Goal: Task Accomplishment & Management: Complete application form

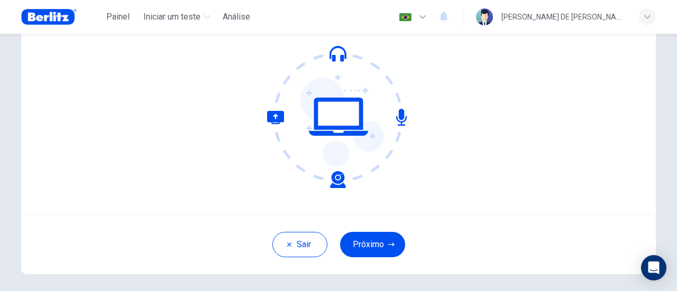
scroll to position [106, 0]
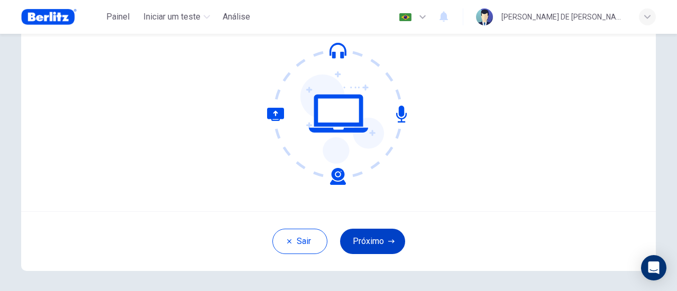
click at [366, 242] on button "Próximo" at bounding box center [372, 241] width 65 height 25
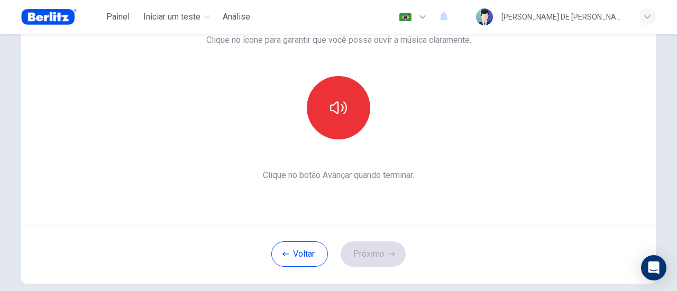
scroll to position [88, 0]
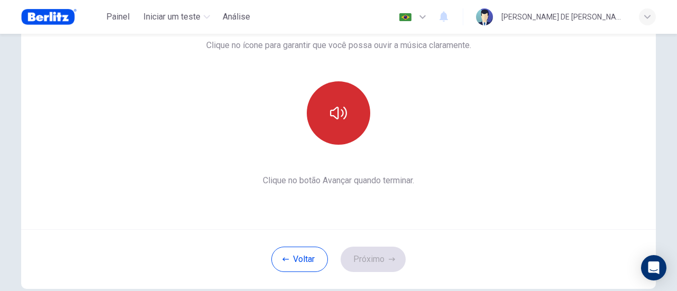
click at [330, 105] on icon "button" at bounding box center [338, 113] width 17 height 17
click at [335, 108] on icon "button" at bounding box center [338, 113] width 17 height 13
click at [335, 112] on icon "button" at bounding box center [338, 113] width 17 height 13
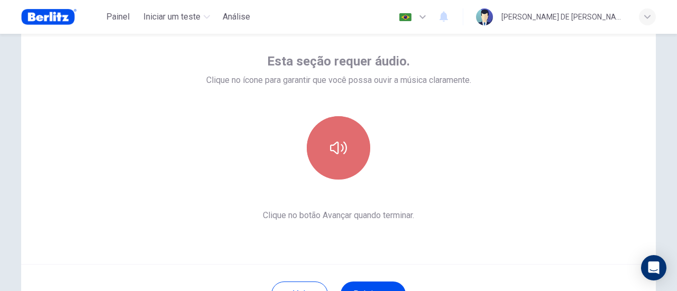
click at [326, 147] on button "button" at bounding box center [338, 147] width 63 height 63
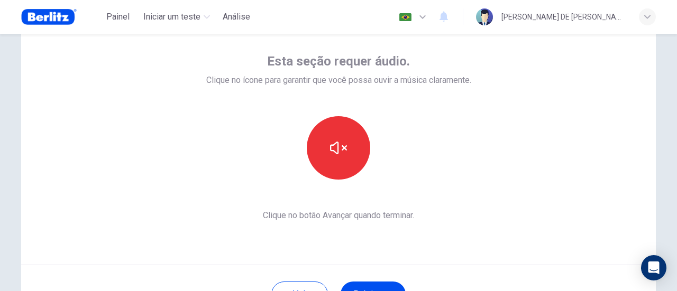
click at [341, 153] on icon "button" at bounding box center [338, 148] width 17 height 17
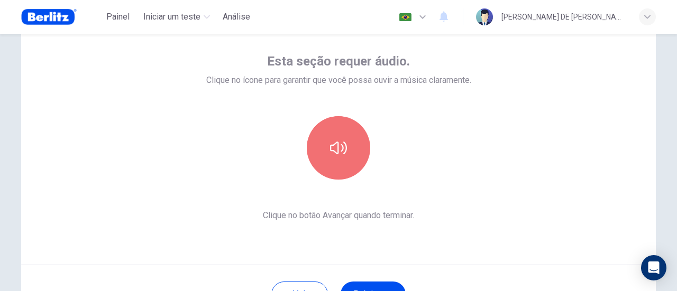
click at [341, 153] on icon "button" at bounding box center [338, 148] width 17 height 13
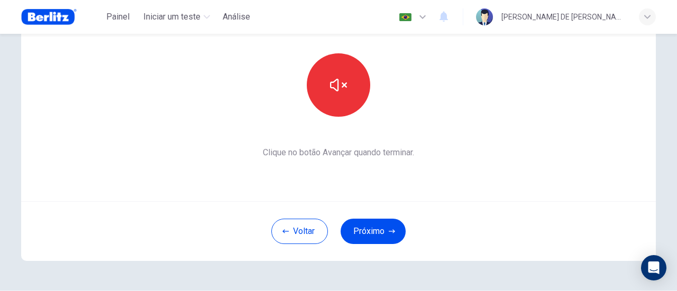
scroll to position [123, 0]
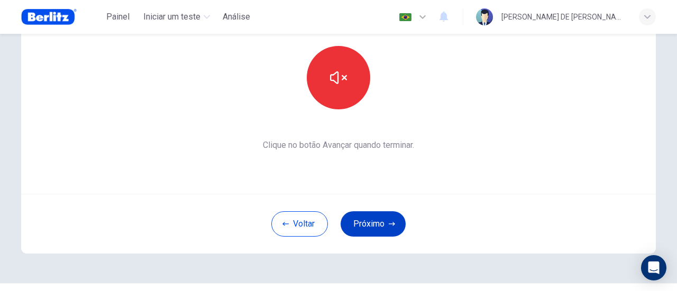
click at [366, 217] on button "Próximo" at bounding box center [372, 223] width 65 height 25
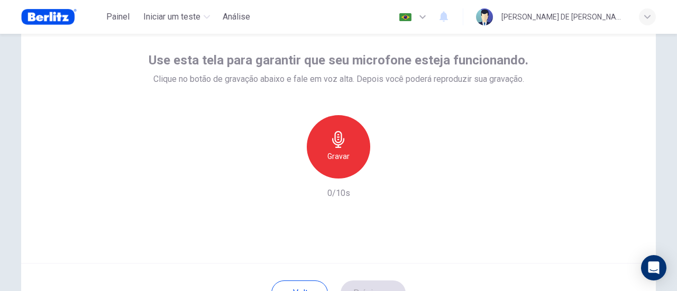
scroll to position [53, 0]
click at [338, 147] on icon "button" at bounding box center [338, 140] width 17 height 17
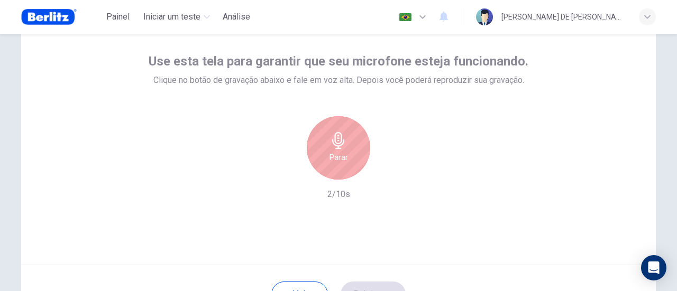
scroll to position [70, 0]
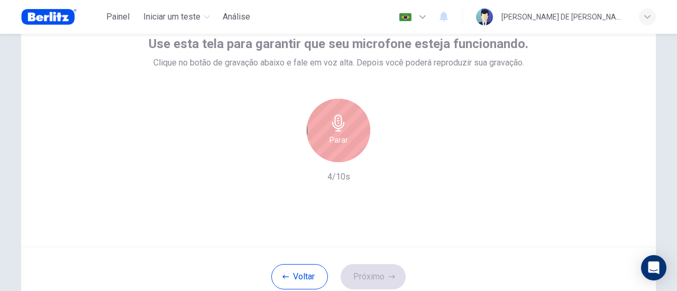
click at [340, 127] on icon "button" at bounding box center [338, 123] width 17 height 17
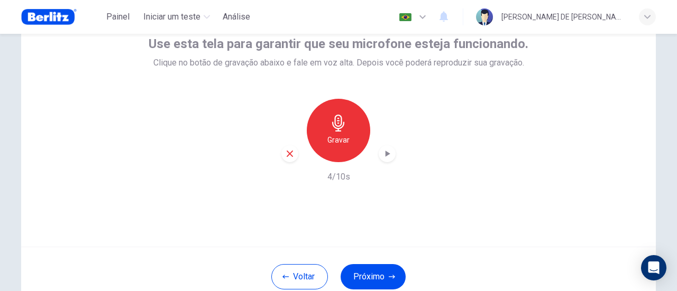
click at [385, 154] on icon "button" at bounding box center [387, 154] width 5 height 6
click at [378, 272] on button "Próximo" at bounding box center [372, 276] width 65 height 25
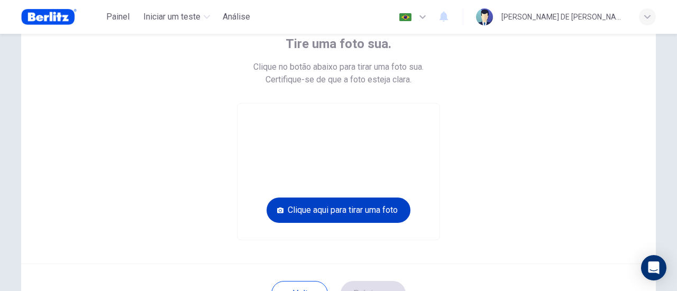
click at [355, 210] on button "Clique aqui para tirar uma foto" at bounding box center [338, 210] width 144 height 25
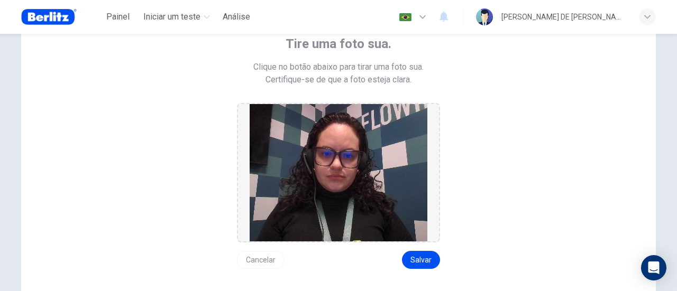
click at [249, 264] on button "Cancelar" at bounding box center [261, 260] width 48 height 18
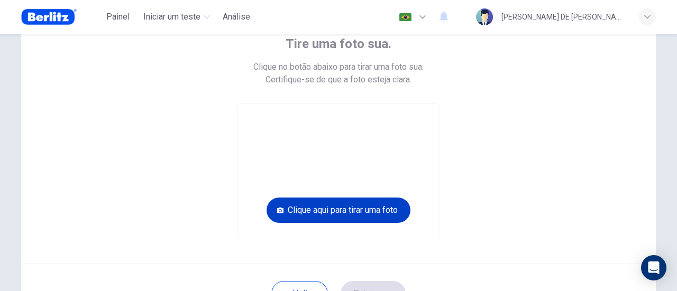
click at [342, 211] on button "Clique aqui para tirar uma foto" at bounding box center [338, 210] width 144 height 25
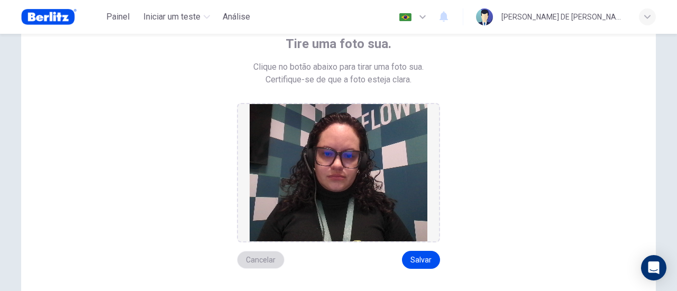
click at [251, 261] on button "Cancelar" at bounding box center [261, 260] width 48 height 18
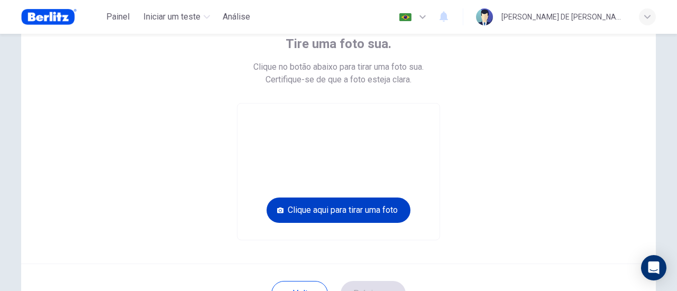
click at [327, 209] on button "Clique aqui para tirar uma foto" at bounding box center [338, 210] width 144 height 25
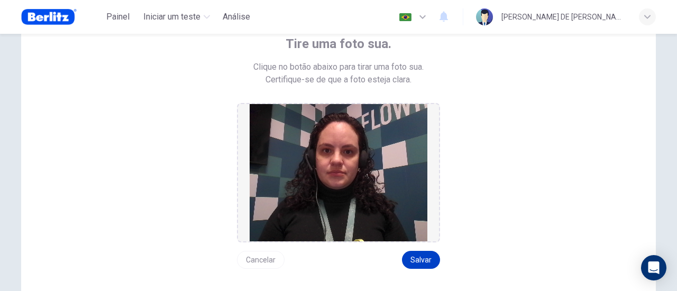
click at [426, 257] on button "Salvar" at bounding box center [421, 260] width 38 height 18
click at [419, 257] on button "Salvar" at bounding box center [421, 260] width 38 height 18
click at [413, 256] on button "Salvar" at bounding box center [421, 260] width 38 height 18
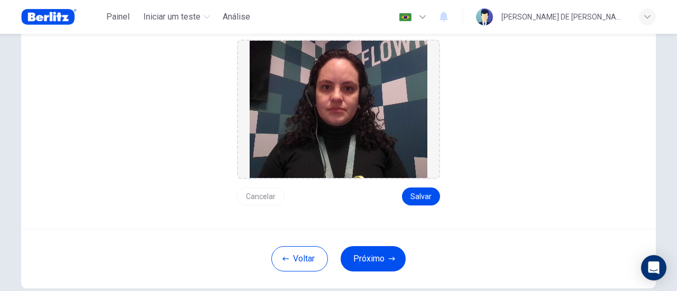
scroll to position [141, 0]
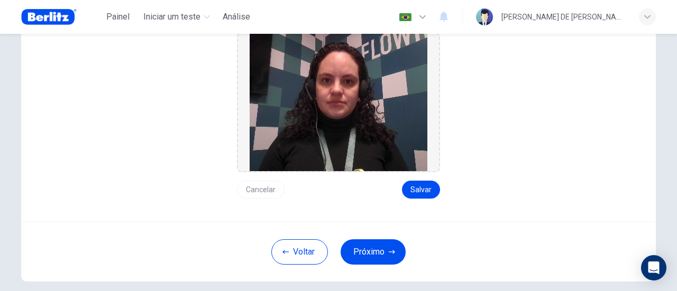
click at [367, 129] on img at bounding box center [338, 102] width 178 height 137
click at [378, 256] on button "Próximo" at bounding box center [372, 251] width 65 height 25
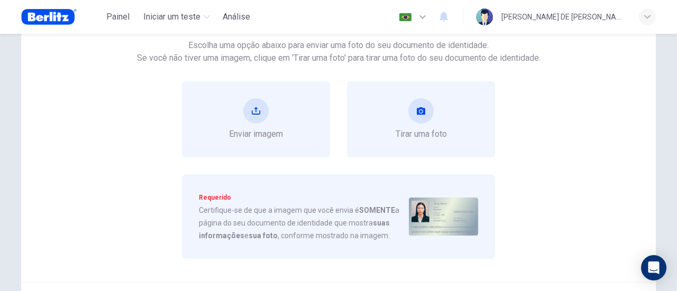
scroll to position [88, 0]
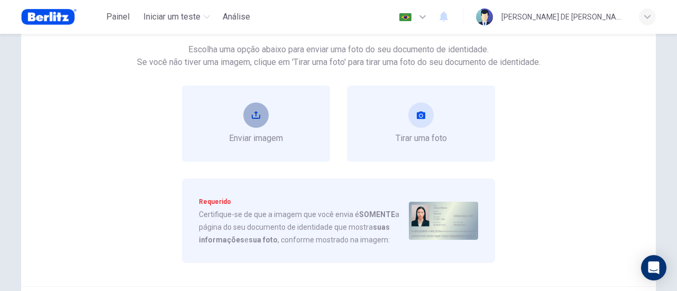
click at [253, 107] on button "upload" at bounding box center [255, 115] width 25 height 25
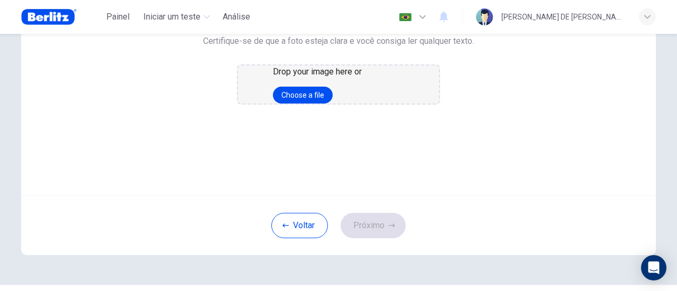
scroll to position [123, 0]
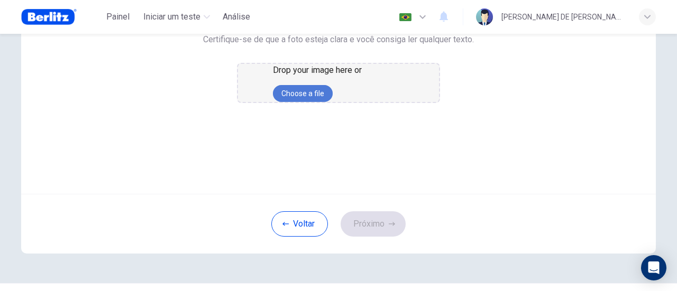
click at [332, 102] on button "Choose a file" at bounding box center [303, 93] width 60 height 17
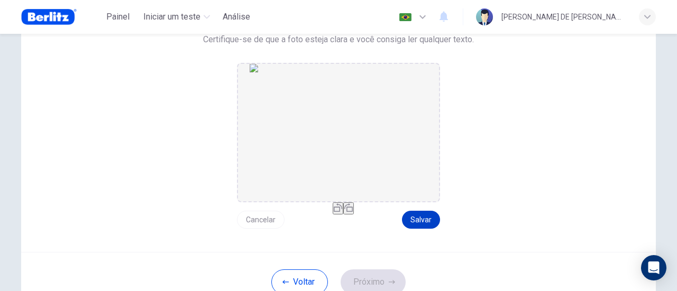
click at [417, 220] on button "Salvar" at bounding box center [421, 220] width 38 height 18
click at [366, 282] on button "Próximo" at bounding box center [372, 282] width 65 height 25
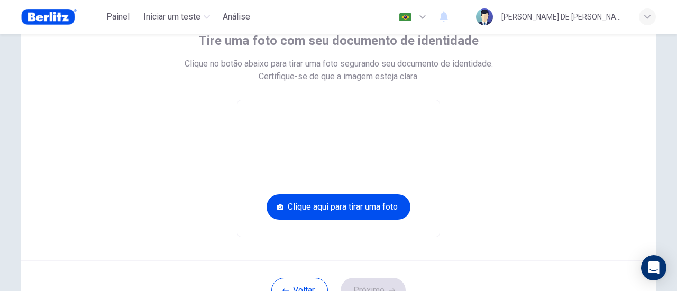
scroll to position [53, 0]
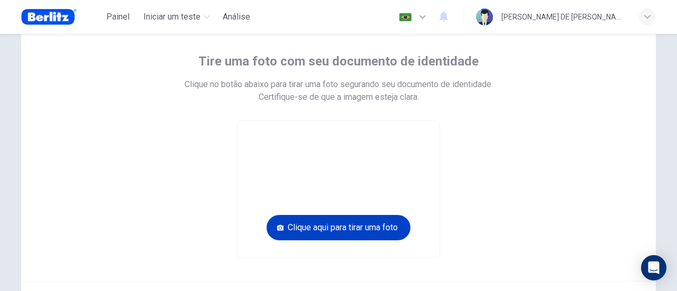
click at [385, 230] on button "Clique aqui para tirar uma foto" at bounding box center [338, 227] width 144 height 25
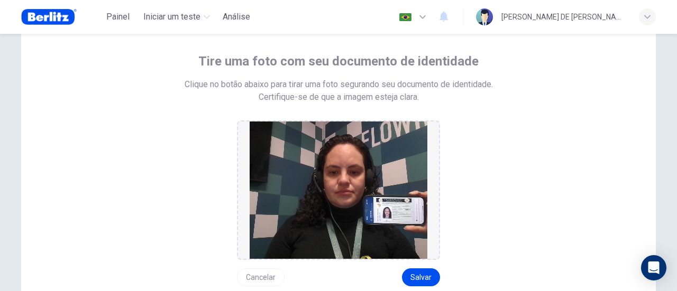
click at [266, 275] on button "Cancelar" at bounding box center [261, 278] width 48 height 18
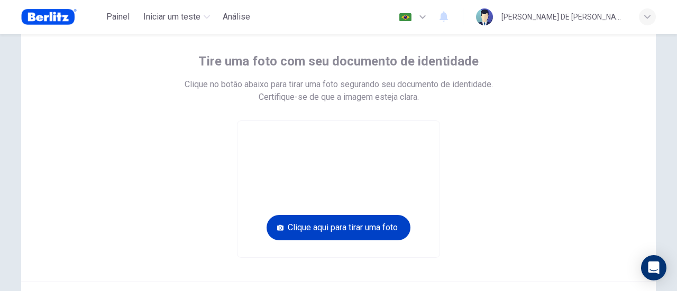
click at [372, 221] on button "Clique aqui para tirar uma foto" at bounding box center [338, 227] width 144 height 25
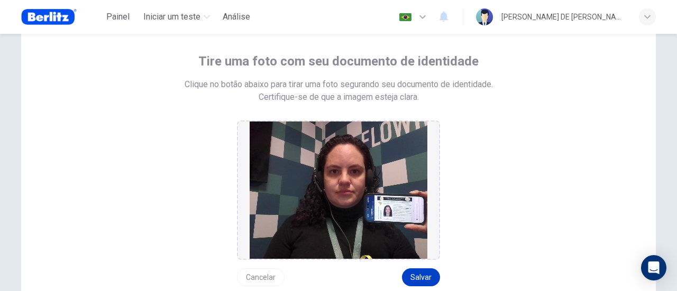
click at [417, 276] on button "Salvar" at bounding box center [421, 278] width 38 height 18
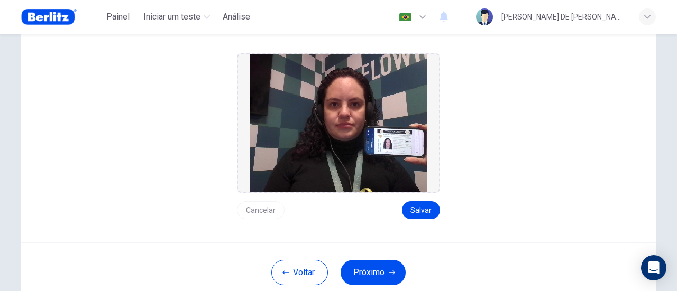
scroll to position [123, 0]
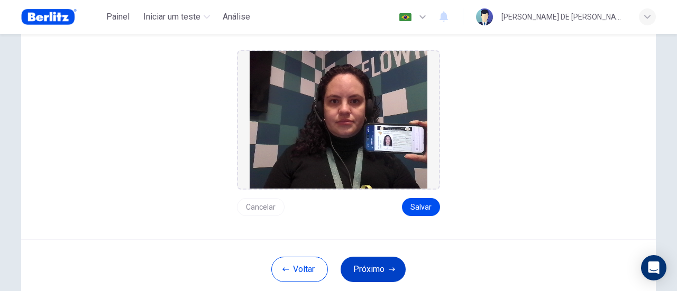
click at [390, 269] on icon "button" at bounding box center [392, 269] width 6 height 4
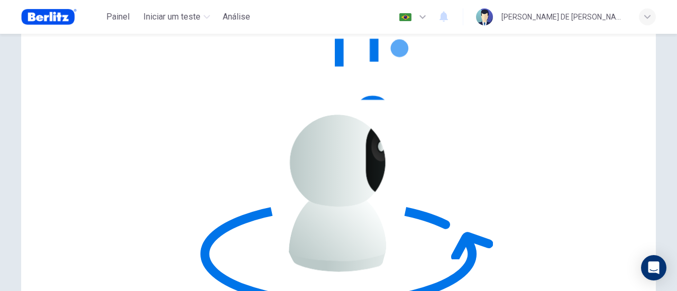
scroll to position [88, 0]
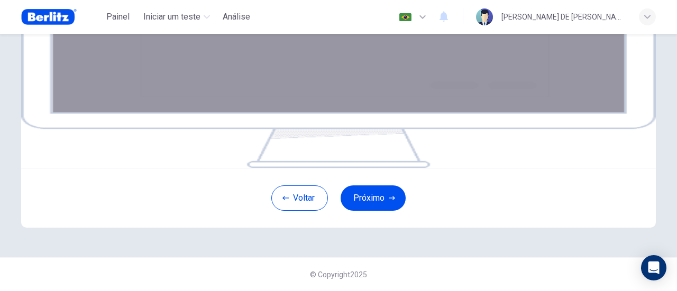
scroll to position [211, 0]
click at [383, 211] on button "Próximo" at bounding box center [372, 198] width 65 height 25
click at [378, 211] on button "Próximo" at bounding box center [372, 198] width 65 height 25
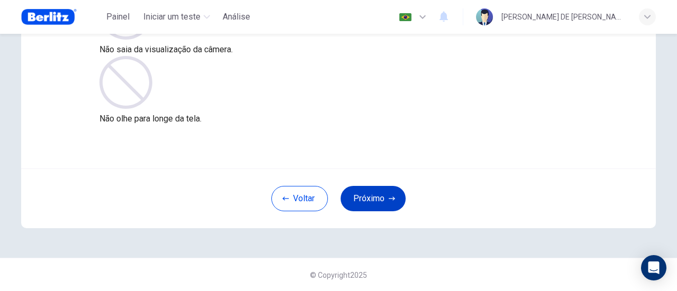
click at [369, 198] on button "Próximo" at bounding box center [372, 198] width 65 height 25
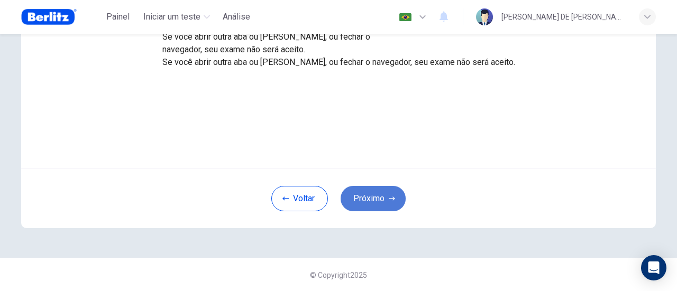
click at [370, 196] on button "Próximo" at bounding box center [372, 198] width 65 height 25
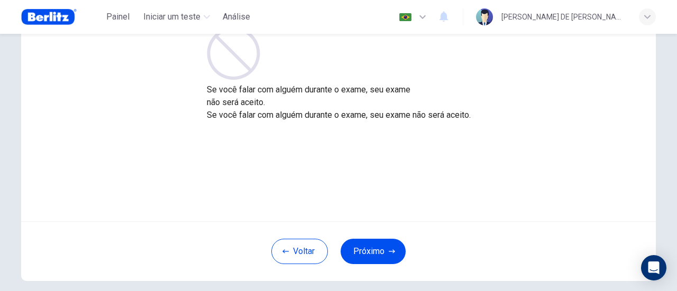
scroll to position [113, 0]
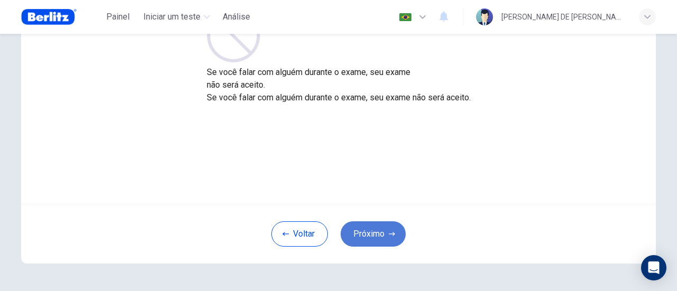
click at [371, 226] on button "Próximo" at bounding box center [372, 233] width 65 height 25
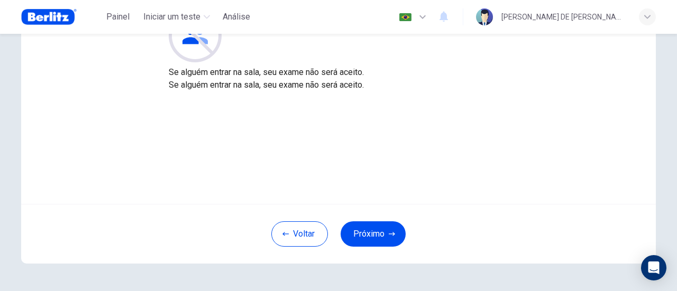
click at [364, 220] on div "Voltar Próximo" at bounding box center [338, 234] width 634 height 60
click at [365, 224] on button "Próximo" at bounding box center [372, 233] width 65 height 25
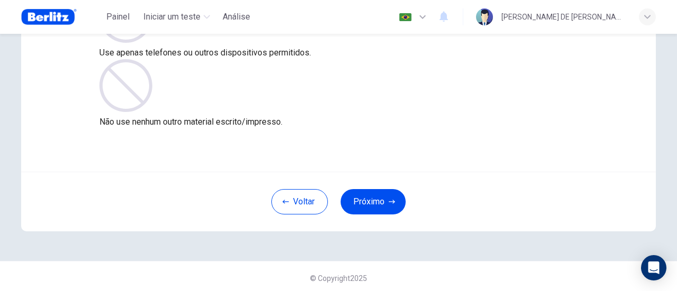
scroll to position [149, 0]
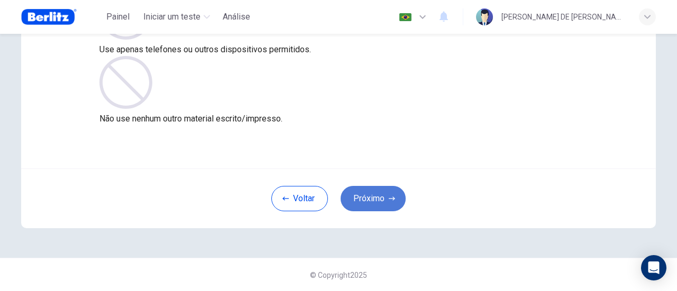
click at [357, 195] on button "Próximo" at bounding box center [372, 198] width 65 height 25
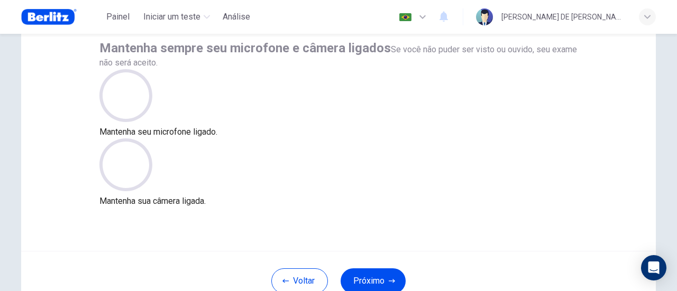
scroll to position [60, 0]
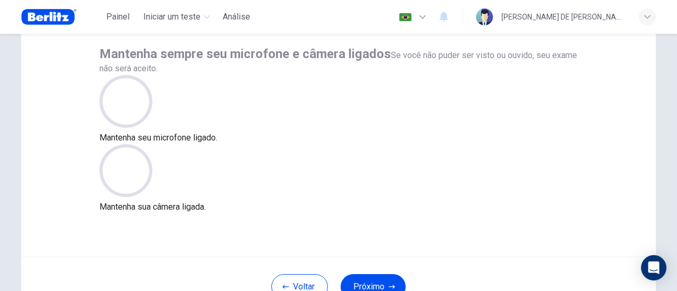
click at [152, 128] on icon at bounding box center [125, 101] width 53 height 53
click at [452, 175] on div "Mantenha sempre seu microfone e câmera ligados Se você não puder ser visto ou o…" at bounding box center [338, 129] width 478 height 168
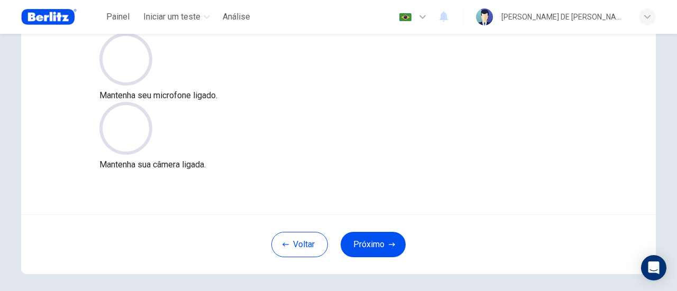
scroll to position [131, 0]
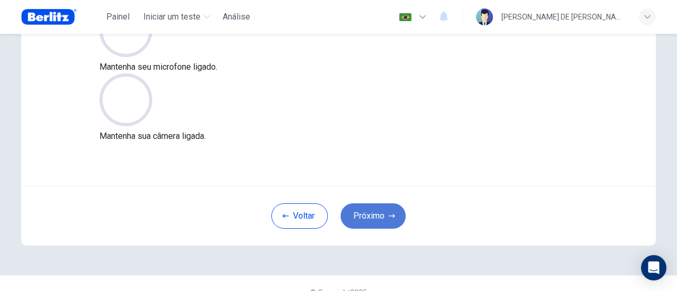
click at [373, 214] on button "Próximo" at bounding box center [372, 216] width 65 height 25
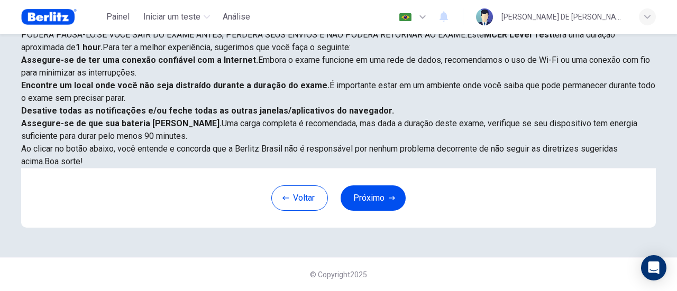
scroll to position [49, 0]
click at [373, 189] on button "Próximo" at bounding box center [372, 198] width 65 height 25
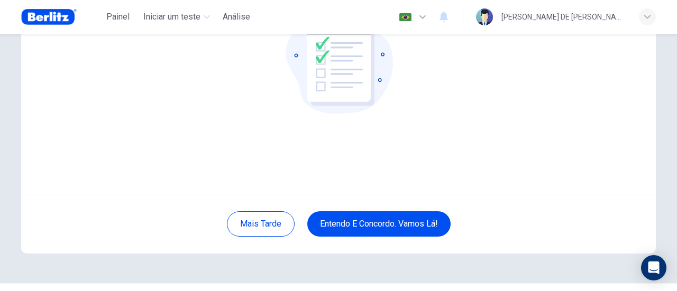
scroll to position [149, 0]
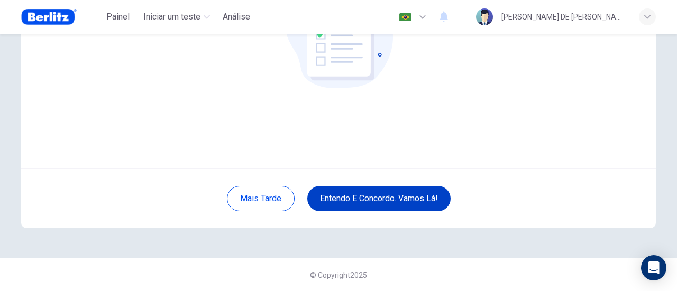
click at [395, 191] on button "Entendo e concordo. Vamos lá!" at bounding box center [378, 198] width 143 height 25
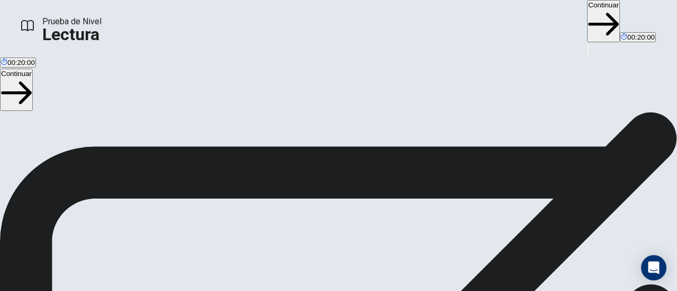
scroll to position [33, 0]
click at [587, 20] on button "Continuar" at bounding box center [603, 21] width 33 height 42
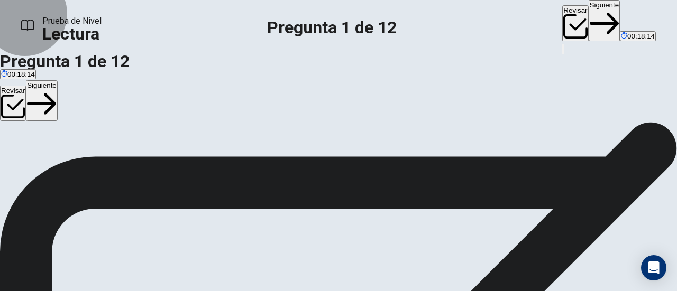
click at [588, 21] on button "Siguiente" at bounding box center [604, 20] width 32 height 41
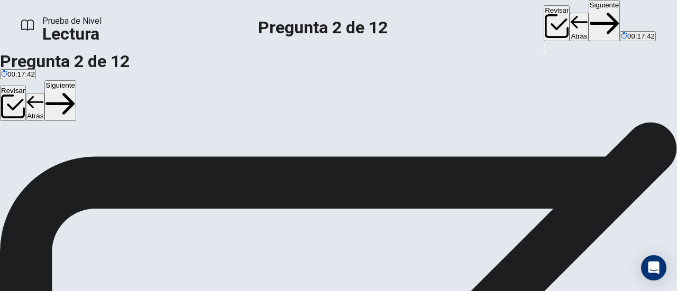
scroll to position [17, 0]
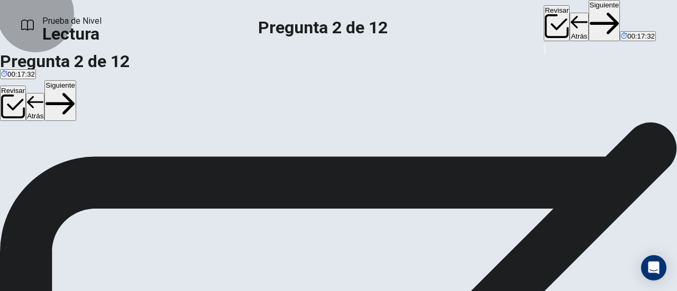
click at [588, 21] on button "Siguiente" at bounding box center [604, 20] width 32 height 41
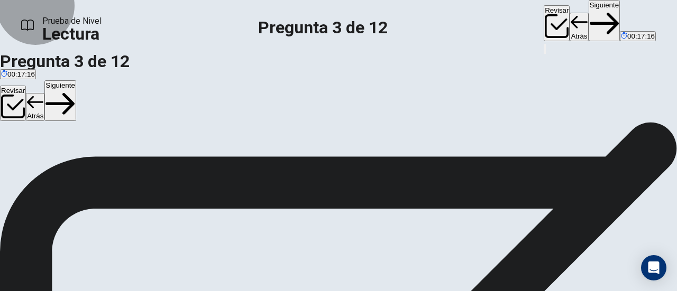
click at [588, 13] on button "Siguiente" at bounding box center [604, 20] width 32 height 41
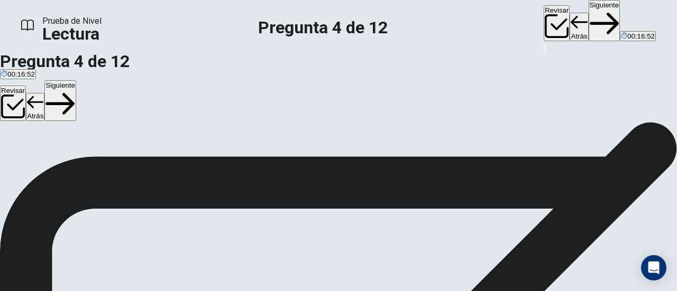
scroll to position [53, 0]
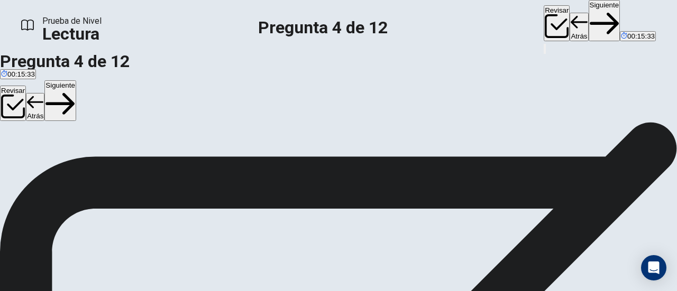
click at [588, 15] on button "Siguiente" at bounding box center [604, 20] width 32 height 41
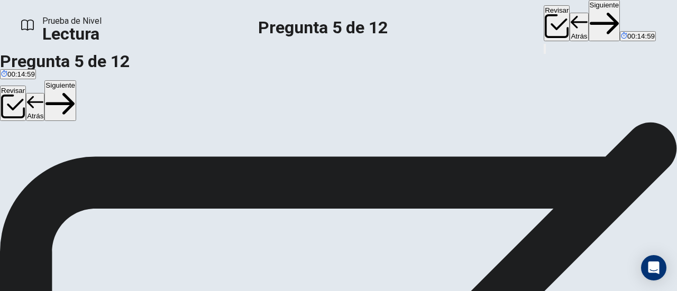
click at [588, 16] on button "Siguiente" at bounding box center [604, 20] width 32 height 41
click at [588, 22] on button "Siguiente" at bounding box center [604, 20] width 32 height 41
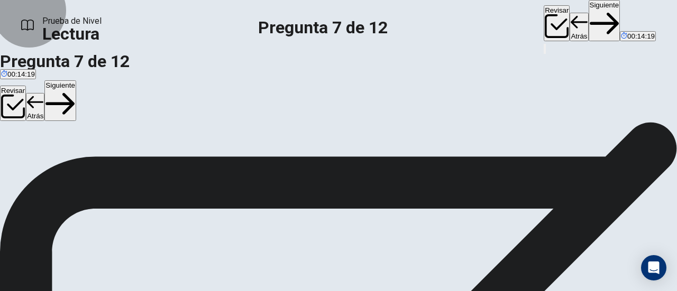
click at [588, 18] on button "Siguiente" at bounding box center [604, 20] width 32 height 41
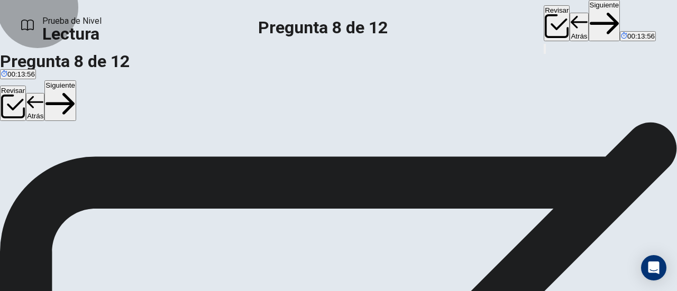
click at [588, 15] on button "Siguiente" at bounding box center [604, 20] width 32 height 41
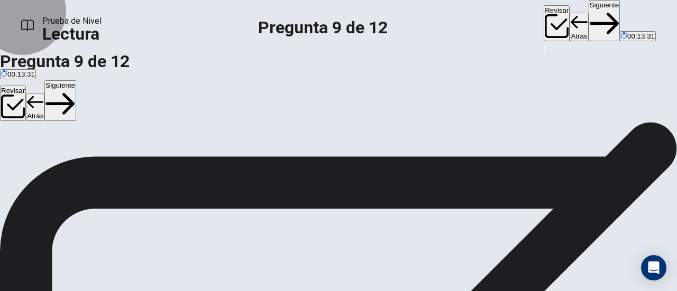
click at [588, 19] on button "Siguiente" at bounding box center [604, 20] width 32 height 41
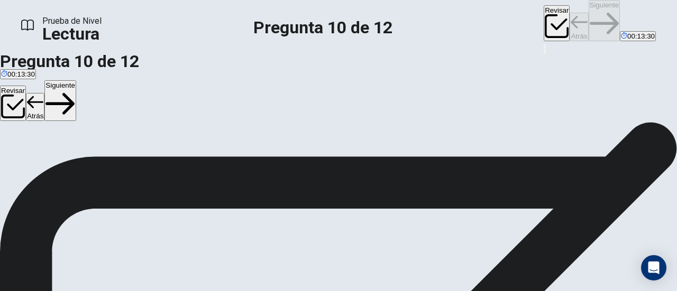
scroll to position [45, 0]
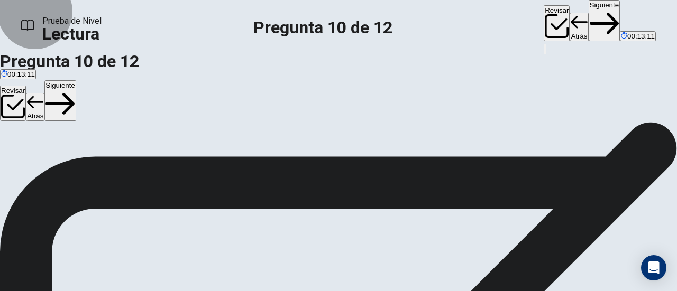
click at [588, 19] on button "Siguiente" at bounding box center [604, 20] width 32 height 41
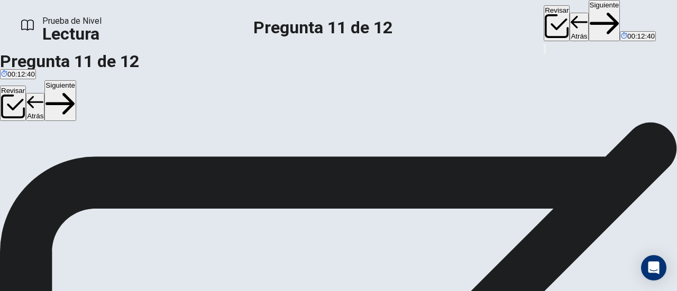
click at [588, 17] on button "Siguiente" at bounding box center [604, 20] width 32 height 41
drag, startPoint x: 113, startPoint y: 204, endPoint x: 293, endPoint y: 202, distance: 179.7
drag, startPoint x: 108, startPoint y: 239, endPoint x: 280, endPoint y: 261, distance: 173.6
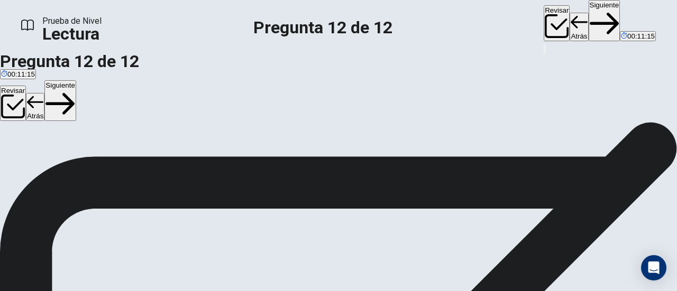
scroll to position [101, 0]
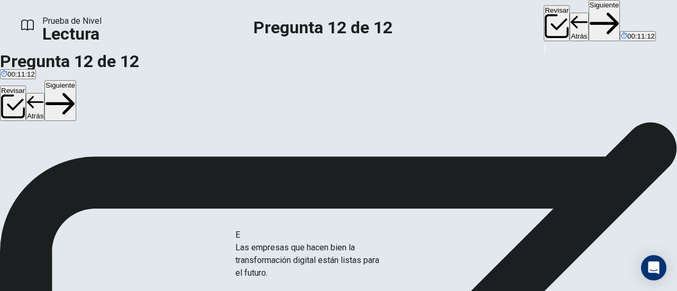
drag, startPoint x: 106, startPoint y: 244, endPoint x: 306, endPoint y: 261, distance: 200.0
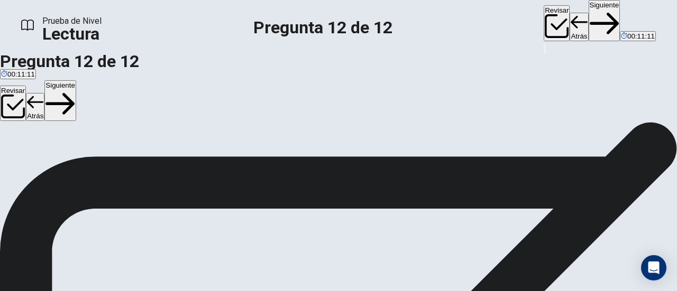
scroll to position [123, 0]
drag, startPoint x: 87, startPoint y: 183, endPoint x: 233, endPoint y: 187, distance: 146.4
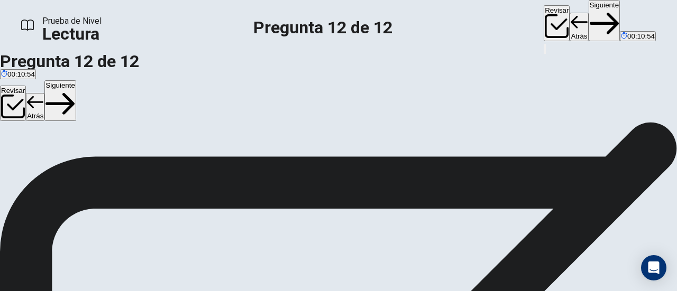
scroll to position [53, 0]
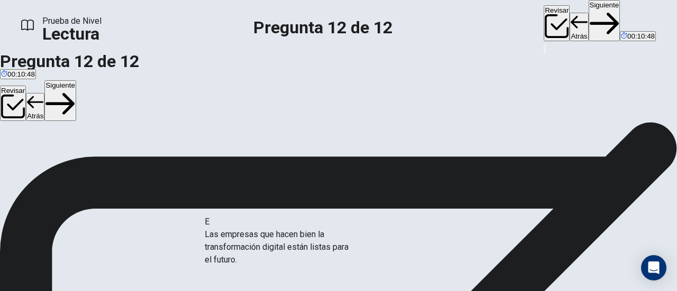
drag, startPoint x: 84, startPoint y: 206, endPoint x: 254, endPoint y: 245, distance: 174.1
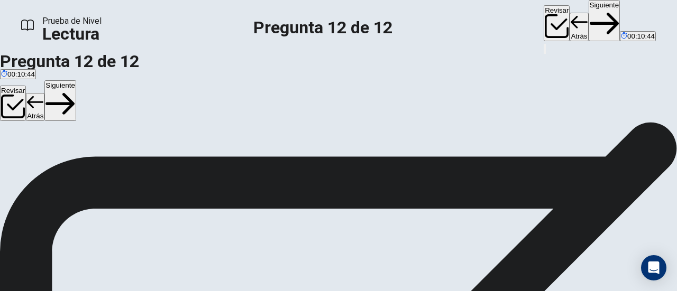
scroll to position [159, 0]
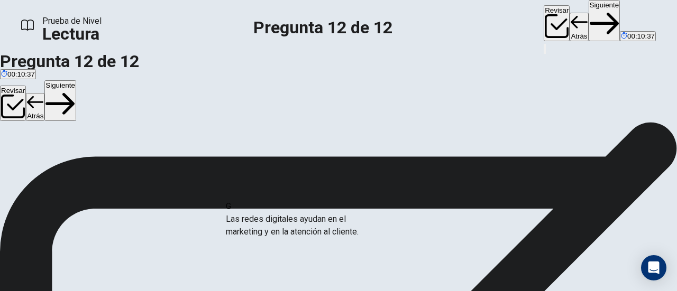
drag, startPoint x: 105, startPoint y: 214, endPoint x: 295, endPoint y: 230, distance: 190.4
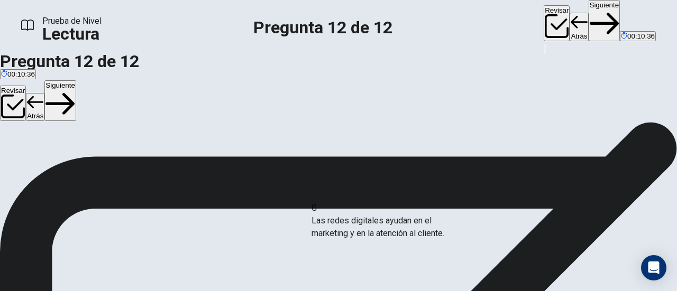
drag, startPoint x: 99, startPoint y: 206, endPoint x: 371, endPoint y: 219, distance: 272.6
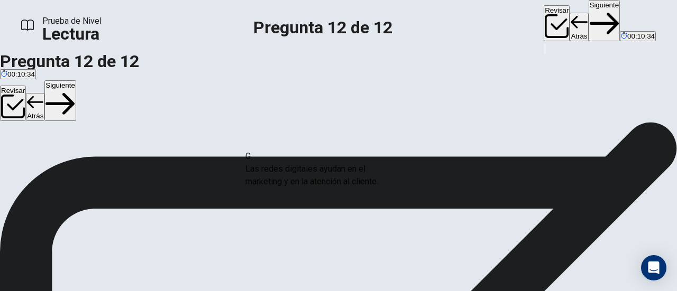
drag, startPoint x: 118, startPoint y: 214, endPoint x: 328, endPoint y: 176, distance: 212.7
click at [588, 22] on button "Siguiente" at bounding box center [604, 20] width 32 height 41
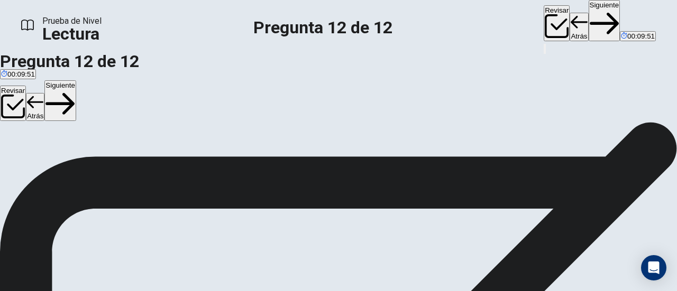
scroll to position [98, 0]
click at [543, 16] on button "Revisar" at bounding box center [556, 22] width 26 height 35
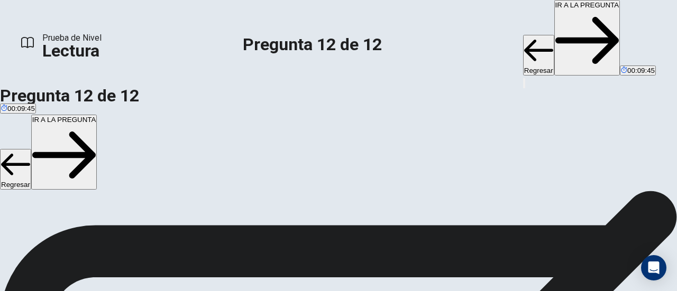
scroll to position [84, 0]
click at [554, 19] on button "IR A LA PREGUNTA" at bounding box center [587, 38] width 66 height 76
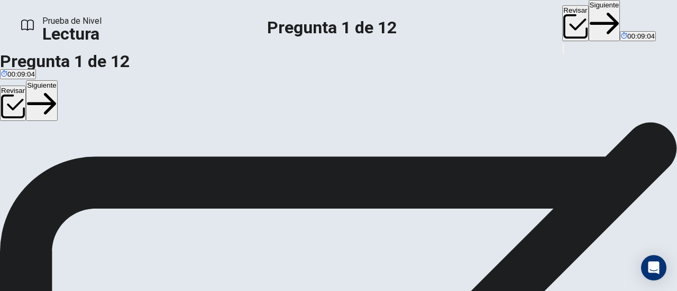
scroll to position [35, 0]
click at [588, 17] on button "Siguiente" at bounding box center [604, 20] width 32 height 41
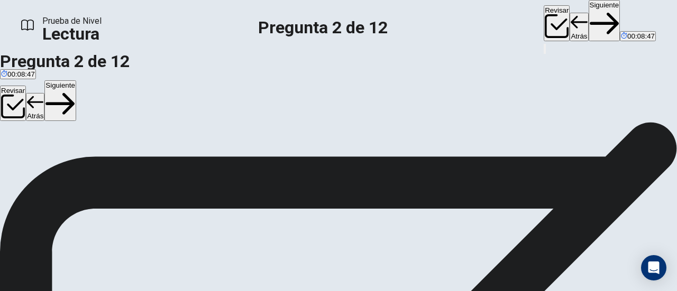
click at [588, 21] on button "Siguiente" at bounding box center [604, 20] width 32 height 41
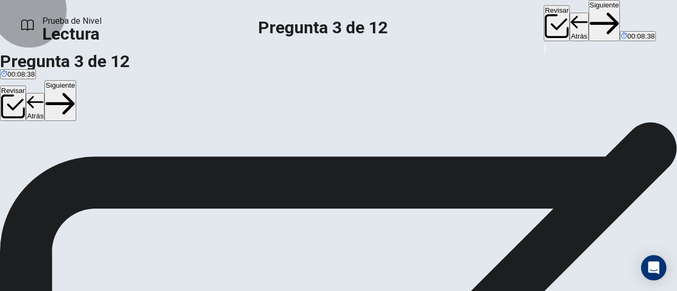
click at [588, 17] on button "Siguiente" at bounding box center [604, 20] width 32 height 41
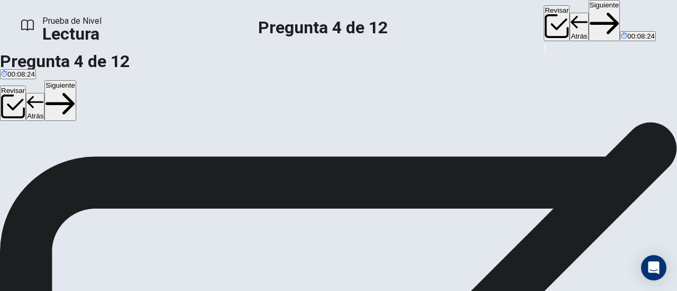
scroll to position [82, 0]
click at [588, 17] on button "Siguiente" at bounding box center [604, 20] width 32 height 41
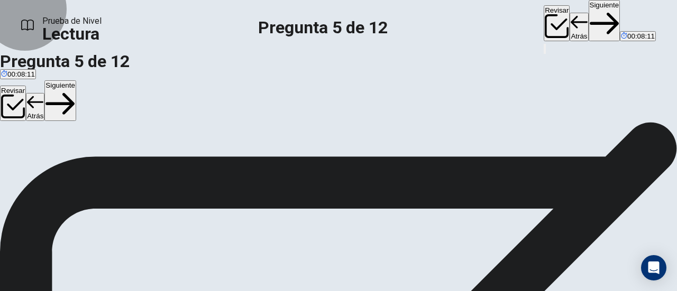
click at [588, 16] on button "Siguiente" at bounding box center [604, 20] width 32 height 41
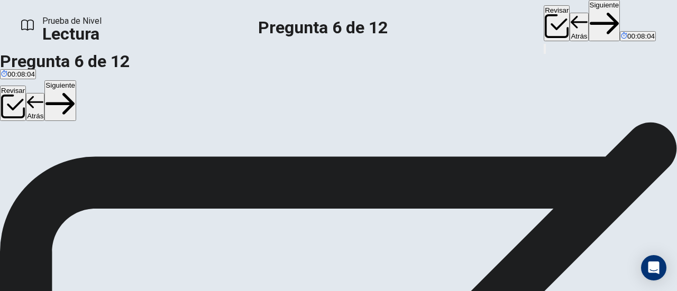
scroll to position [35, 0]
click at [588, 18] on button "Siguiente" at bounding box center [604, 20] width 32 height 41
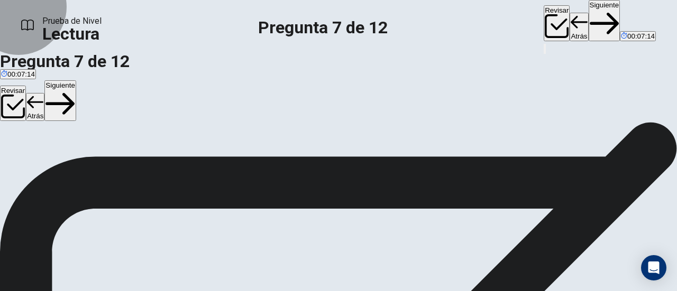
click at [588, 14] on button "Siguiente" at bounding box center [604, 20] width 32 height 41
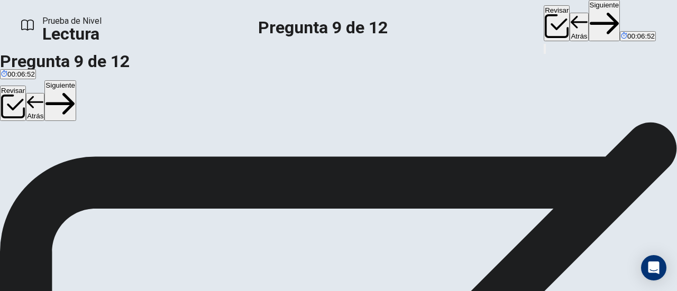
click at [588, 14] on button "Siguiente" at bounding box center [604, 20] width 32 height 41
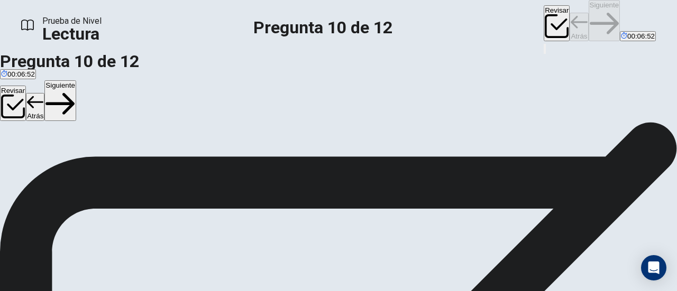
scroll to position [45, 0]
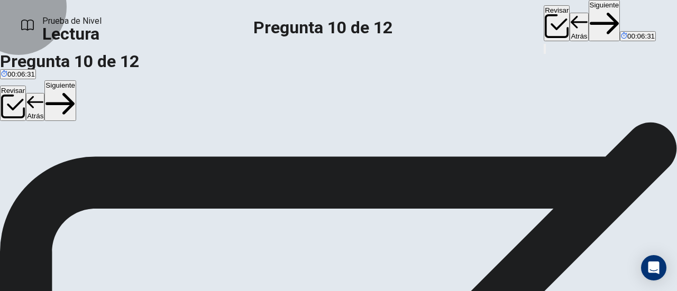
click at [588, 14] on button "Siguiente" at bounding box center [604, 20] width 32 height 41
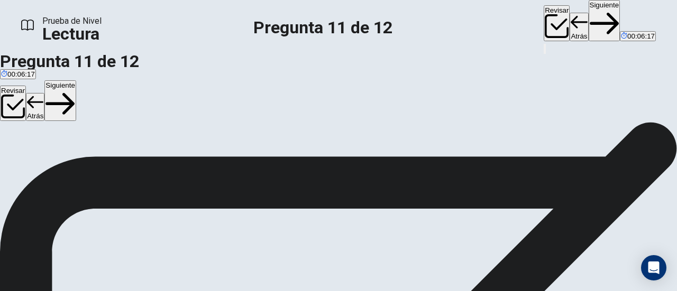
scroll to position [80, 0]
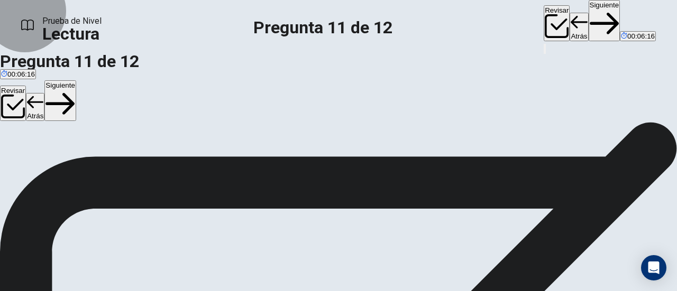
click at [588, 19] on button "Siguiente" at bounding box center [604, 20] width 32 height 41
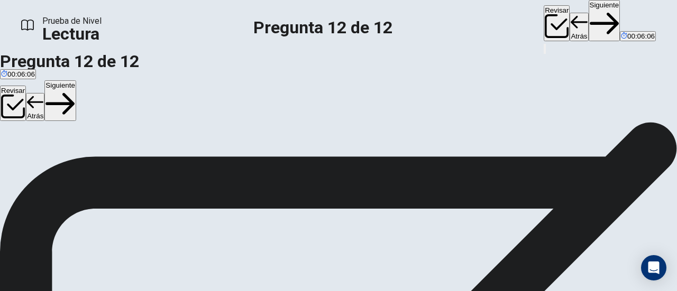
scroll to position [133, 0]
click at [588, 15] on button "Siguiente" at bounding box center [604, 20] width 32 height 41
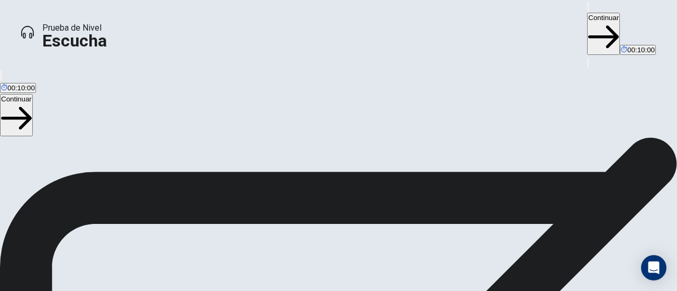
scroll to position [168, 0]
click at [587, 20] on button "Continuar" at bounding box center [603, 34] width 33 height 42
click at [430, 29] on span at bounding box center [430, 29] width 0 height 0
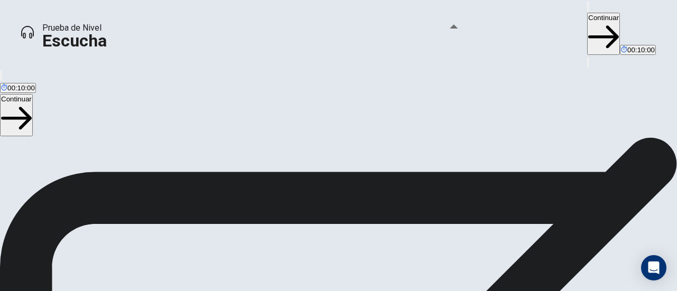
click at [430, 29] on span at bounding box center [430, 29] width 0 height 0
type input "***"
click at [430, 29] on span at bounding box center [430, 29] width 0 height 0
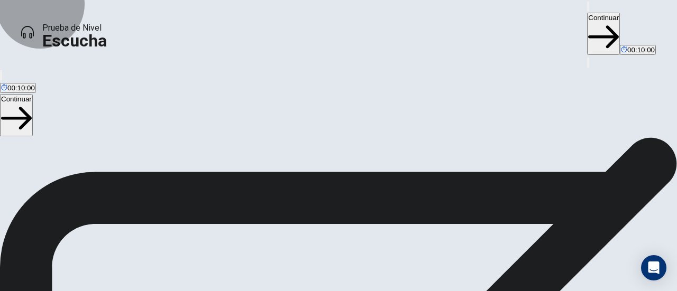
click at [587, 13] on button "Continuar" at bounding box center [603, 34] width 33 height 42
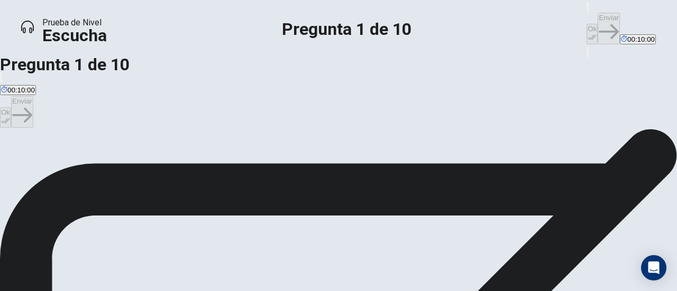
scroll to position [0, 0]
click at [586, 24] on button "Ok" at bounding box center [591, 34] width 11 height 21
click at [597, 19] on button "Enviar" at bounding box center [608, 29] width 22 height 32
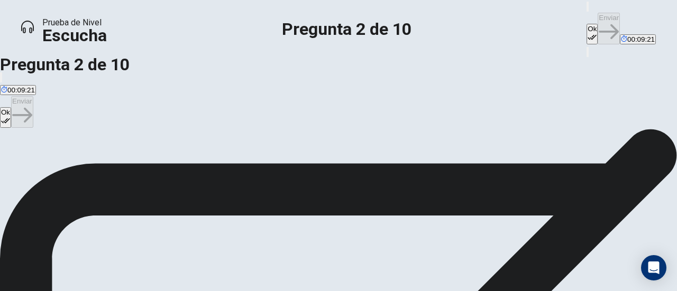
click at [586, 24] on button "Ok" at bounding box center [591, 34] width 11 height 21
click at [597, 13] on button "Enviar" at bounding box center [608, 29] width 22 height 32
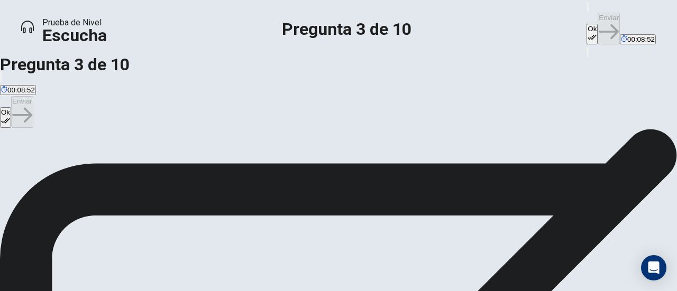
click at [586, 24] on button "Ok" at bounding box center [591, 34] width 11 height 21
click at [597, 15] on button "Enviar" at bounding box center [608, 29] width 22 height 32
click at [586, 24] on button "Ok" at bounding box center [591, 34] width 11 height 21
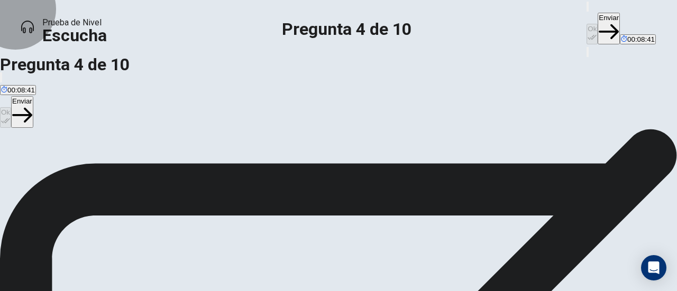
click at [597, 16] on button "Enviar" at bounding box center [608, 29] width 22 height 32
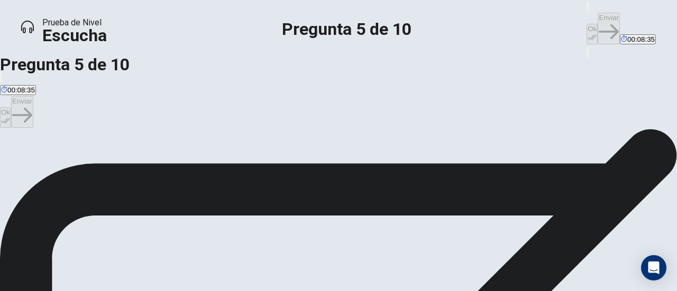
click at [586, 24] on button "Ok" at bounding box center [591, 34] width 11 height 21
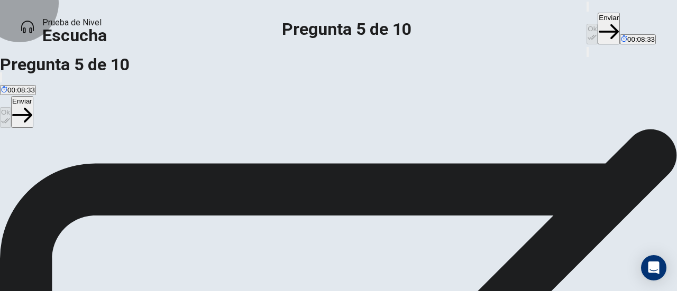
click at [597, 13] on button "Enviar" at bounding box center [608, 29] width 22 height 32
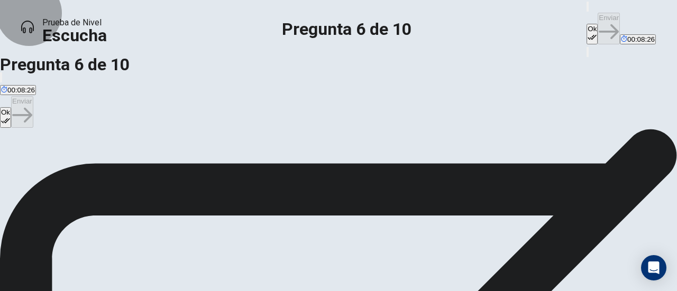
click at [586, 24] on button "Ok" at bounding box center [591, 34] width 11 height 21
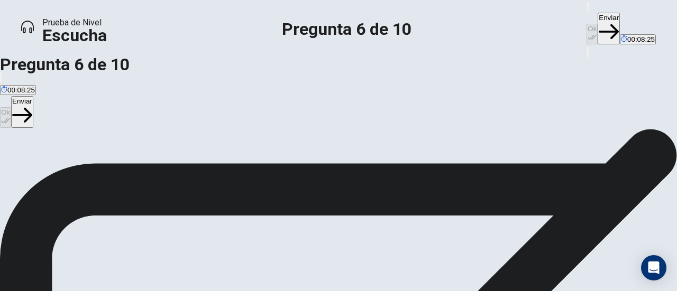
click at [597, 16] on button "Enviar" at bounding box center [608, 29] width 22 height 32
click at [587, 33] on icon "button" at bounding box center [591, 37] width 9 height 9
click at [597, 14] on button "Enviar" at bounding box center [608, 29] width 22 height 32
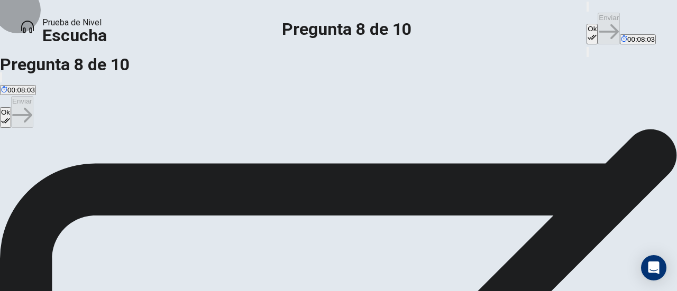
click at [586, 24] on button "Ok" at bounding box center [591, 34] width 11 height 21
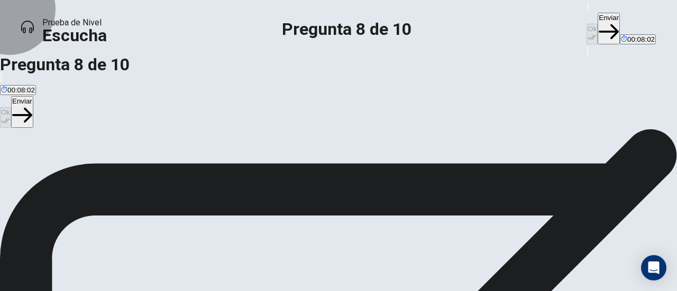
click at [597, 16] on button "Enviar" at bounding box center [608, 29] width 22 height 32
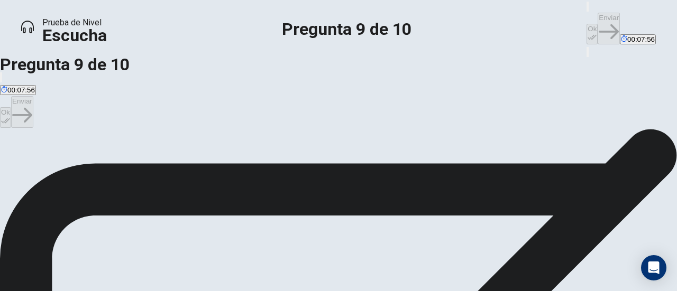
click at [586, 24] on button "Ok" at bounding box center [591, 34] width 11 height 21
click at [597, 15] on button "Enviar" at bounding box center [608, 29] width 22 height 32
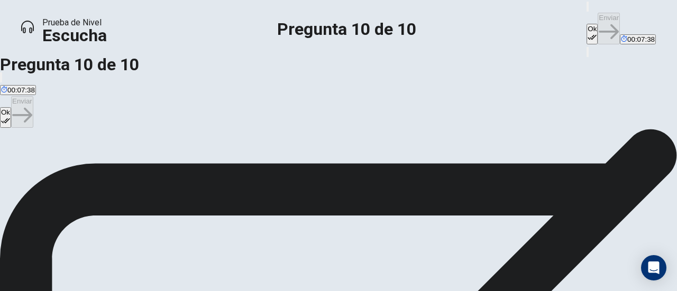
drag, startPoint x: 314, startPoint y: 134, endPoint x: 258, endPoint y: 134, distance: 55.5
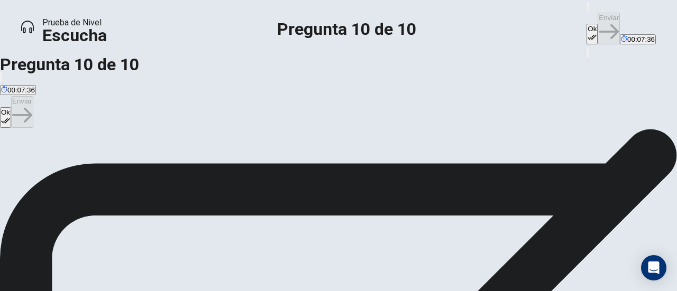
click at [586, 24] on button "Ok" at bounding box center [591, 34] width 11 height 21
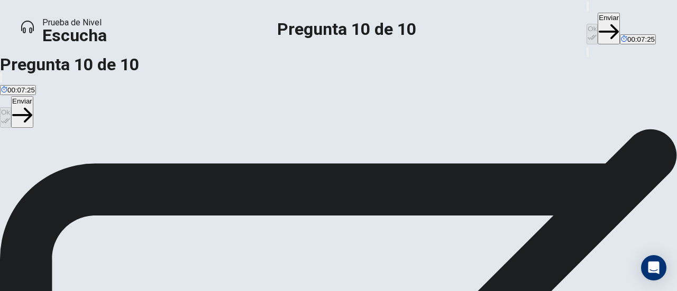
click at [597, 21] on button "Enviar" at bounding box center [608, 29] width 22 height 32
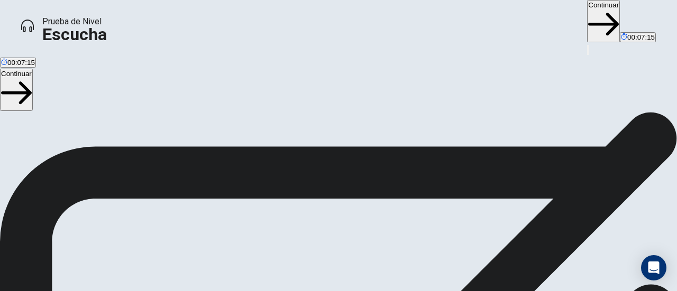
scroll to position [86, 0]
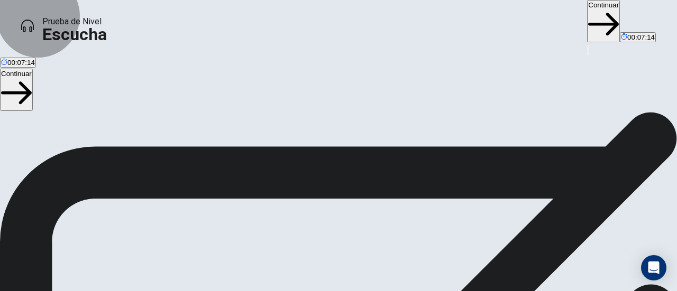
click at [587, 23] on button "Continuar" at bounding box center [603, 21] width 33 height 42
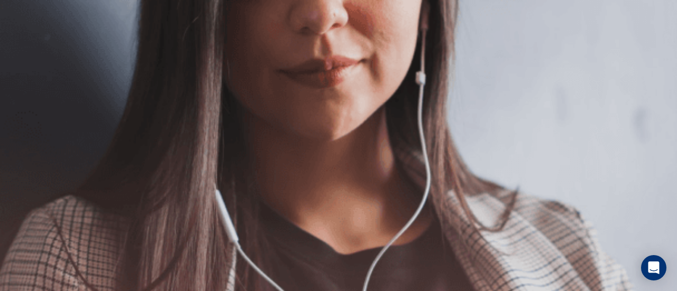
scroll to position [86, 0]
click at [623, 17] on button "Continuar" at bounding box center [639, 34] width 33 height 42
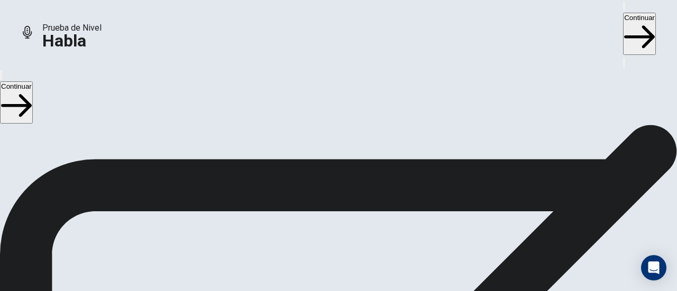
click at [623, 22] on button "Continuar" at bounding box center [639, 34] width 33 height 42
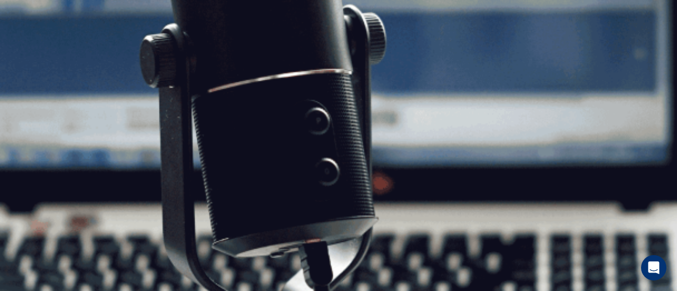
scroll to position [121, 0]
click at [623, 19] on button "Continuar" at bounding box center [639, 34] width 33 height 42
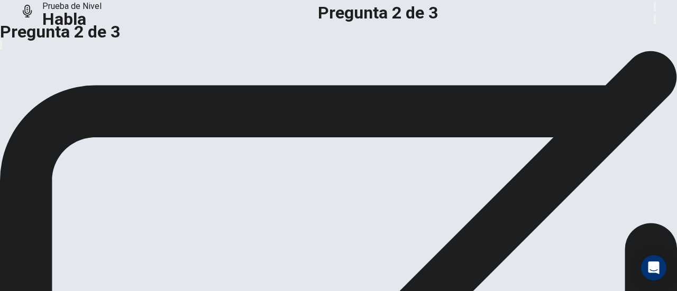
scroll to position [67, 0]
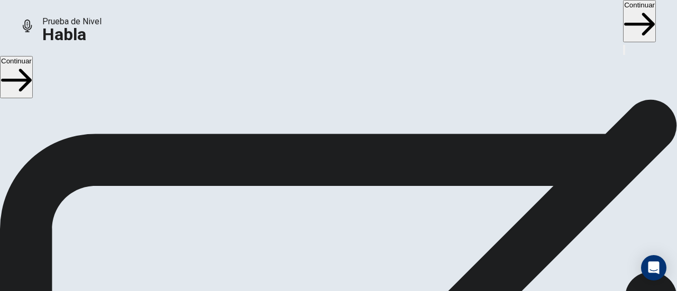
click at [623, 16] on button "Continuar" at bounding box center [639, 21] width 33 height 42
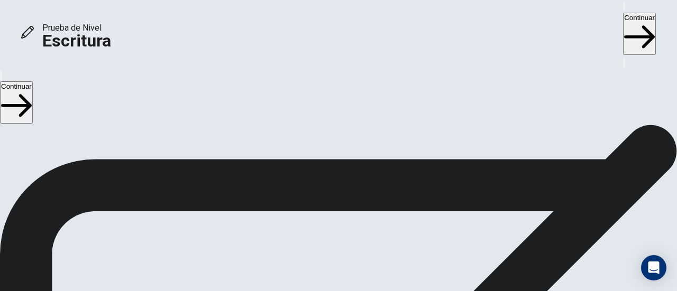
scroll to position [0, 0]
click at [623, 19] on button "Continuar" at bounding box center [639, 34] width 33 height 42
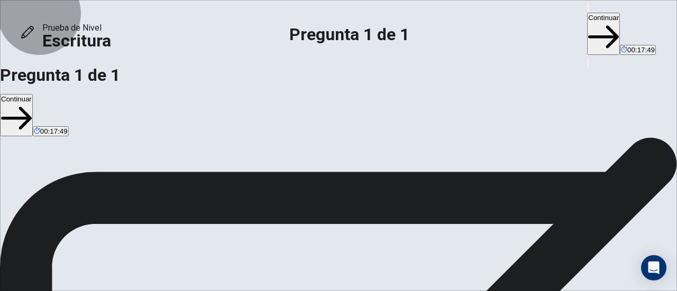
click at [587, 21] on button "Continuar" at bounding box center [603, 34] width 33 height 42
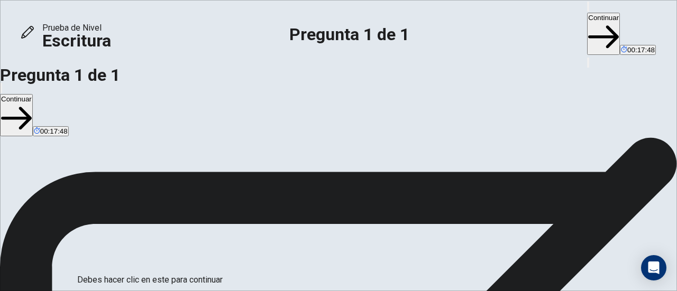
click at [525, 291] on div at bounding box center [338, 291] width 677 height 0
drag, startPoint x: 547, startPoint y: 220, endPoint x: 431, endPoint y: 233, distance: 116.5
click at [546, 291] on div at bounding box center [338, 291] width 677 height 0
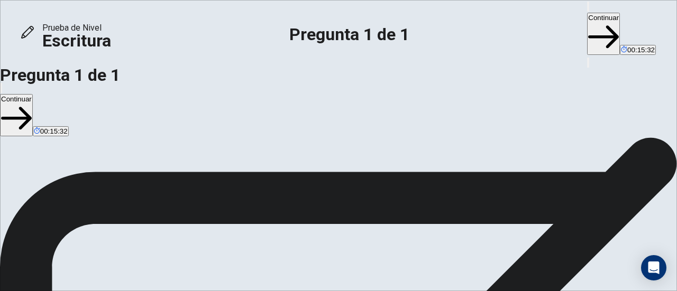
type textarea "**********"
click at [587, 22] on button "Continuar" at bounding box center [603, 34] width 33 height 42
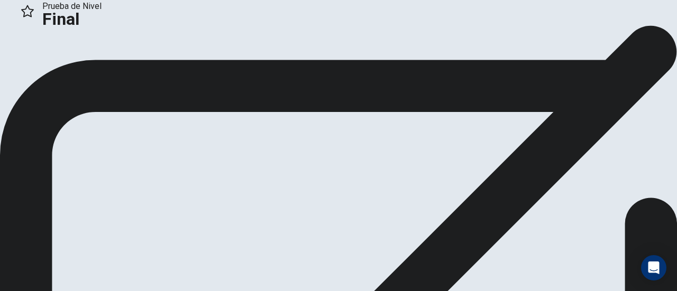
scroll to position [70, 0]
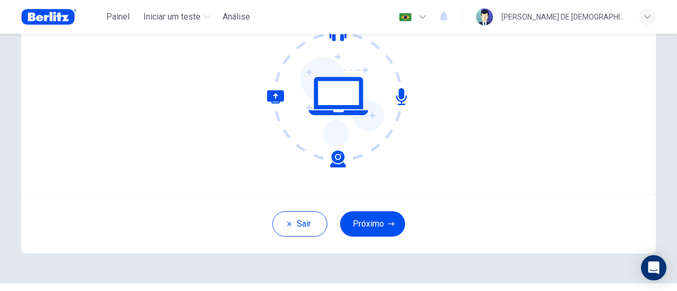
scroll to position [149, 0]
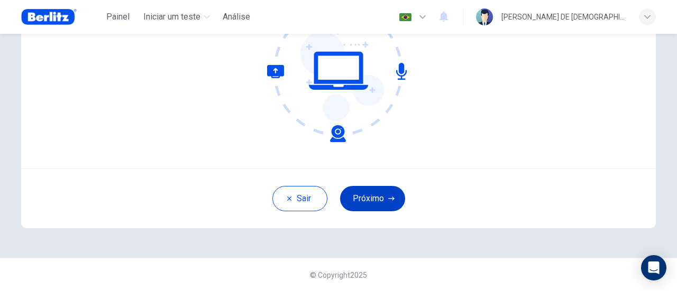
click at [373, 196] on button "Próximo" at bounding box center [372, 198] width 65 height 25
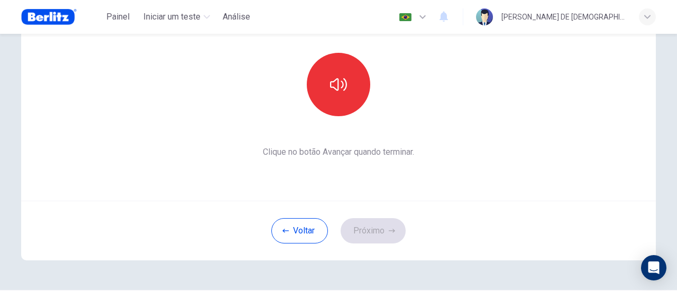
scroll to position [113, 0]
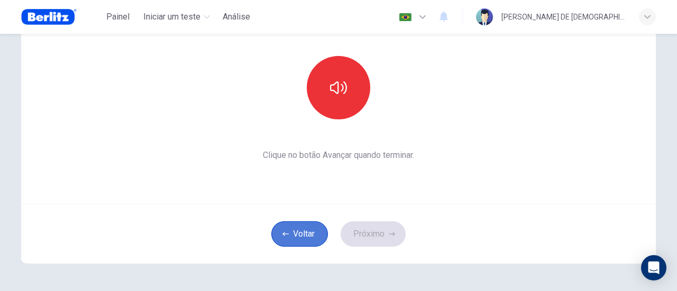
click at [292, 230] on button "Voltar" at bounding box center [299, 233] width 57 height 25
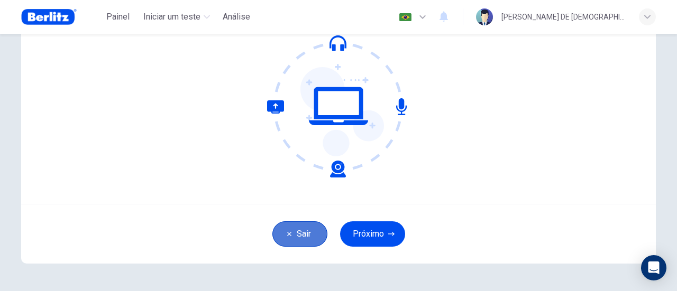
click at [291, 232] on button "Sair" at bounding box center [299, 233] width 55 height 25
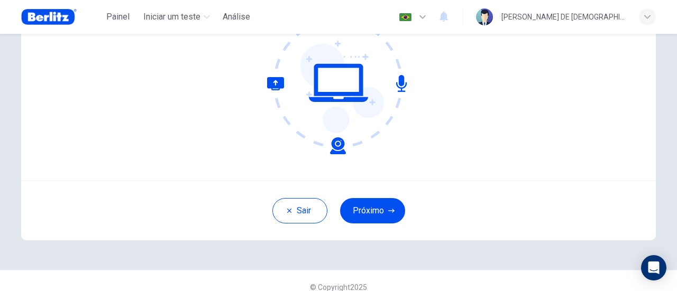
scroll to position [149, 0]
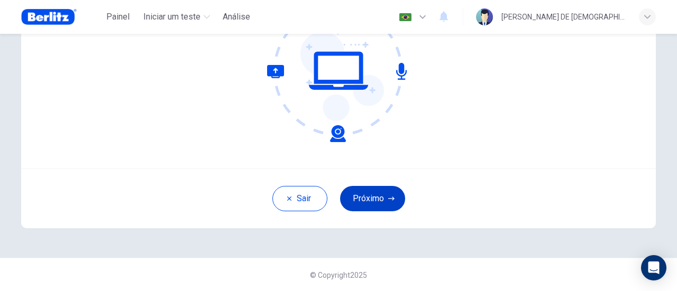
click at [369, 196] on button "Próximo" at bounding box center [372, 198] width 65 height 25
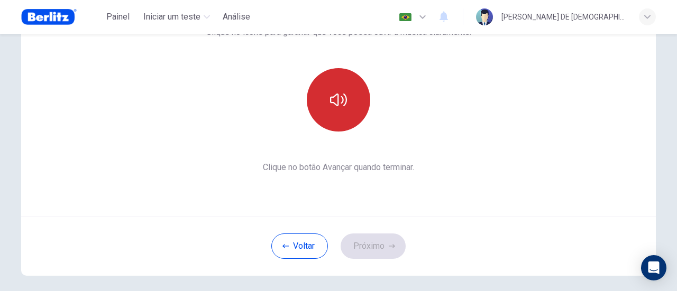
scroll to position [96, 0]
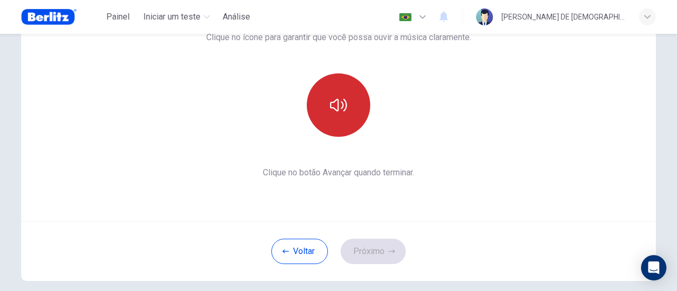
click at [335, 109] on icon "button" at bounding box center [338, 105] width 17 height 13
click at [370, 254] on button "Próximo" at bounding box center [372, 251] width 65 height 25
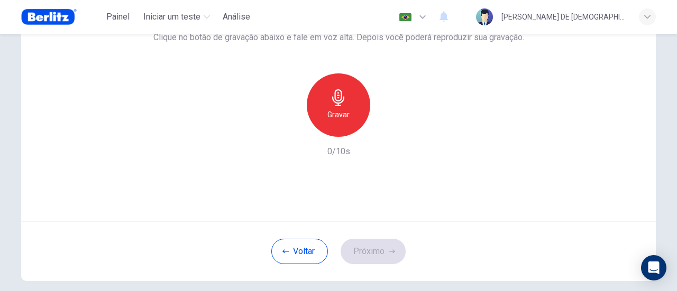
click at [340, 110] on h6 "Gravar" at bounding box center [338, 114] width 22 height 13
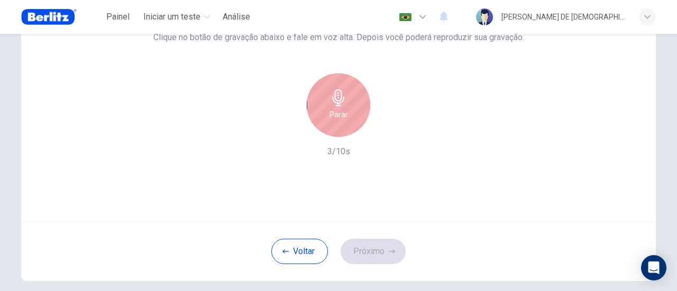
click at [337, 102] on icon "button" at bounding box center [338, 97] width 12 height 17
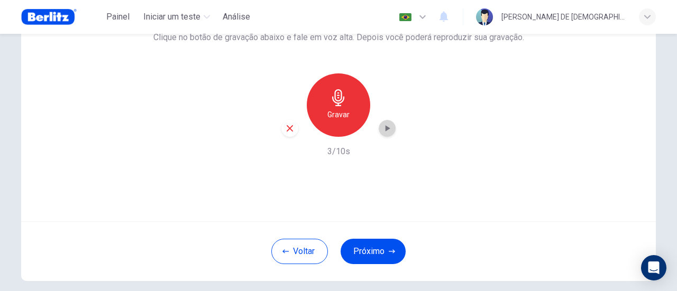
click at [382, 131] on icon "button" at bounding box center [387, 128] width 11 height 11
click at [374, 254] on button "Próximo" at bounding box center [372, 251] width 65 height 25
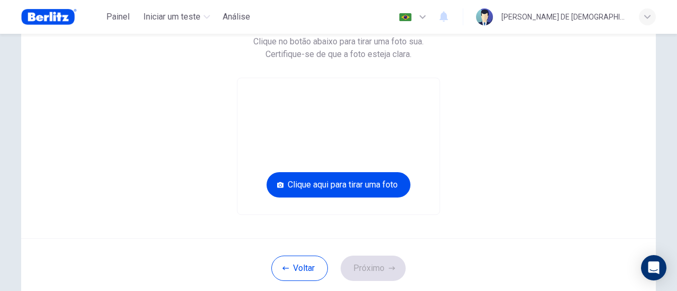
click at [56, 21] on img at bounding box center [49, 16] width 56 height 21
